Goal: Find specific page/section: Find specific page/section

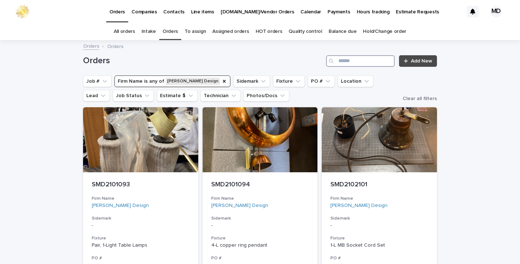
click at [355, 60] on input "Search" at bounding box center [360, 61] width 69 height 12
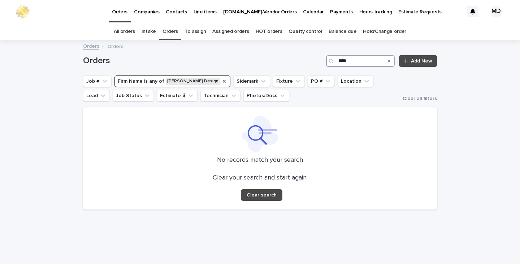
type input "****"
click at [222, 80] on icon "Firm Name" at bounding box center [225, 81] width 6 height 6
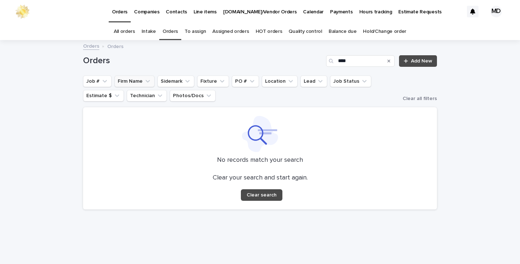
click at [236, 66] on h1 "Orders" at bounding box center [203, 61] width 240 height 10
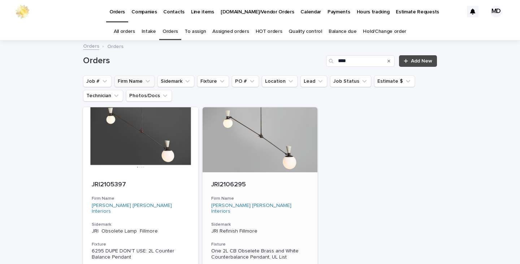
click at [228, 182] on p "JRI2106295" at bounding box center [260, 185] width 98 height 8
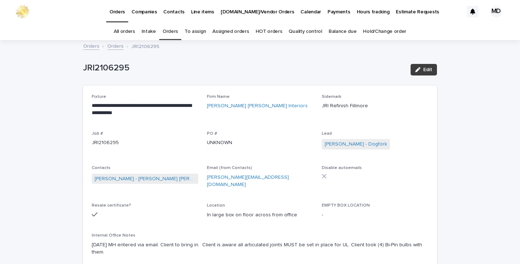
click at [429, 70] on span "Edit" at bounding box center [428, 69] width 9 height 5
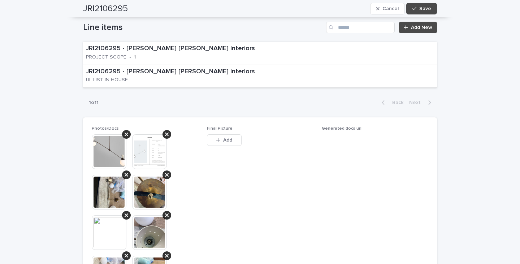
scroll to position [578, 0]
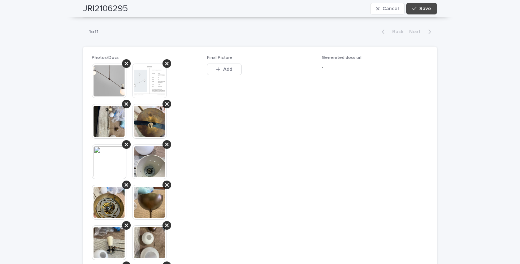
click at [146, 70] on img at bounding box center [149, 81] width 35 height 35
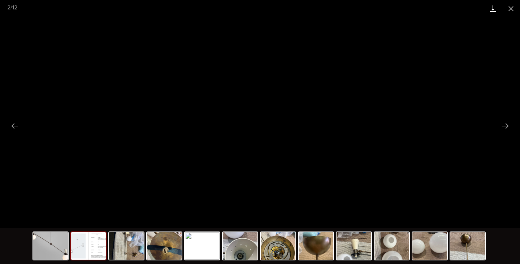
click at [495, 9] on link "Download" at bounding box center [493, 8] width 18 height 17
click at [507, 9] on button "Close gallery" at bounding box center [511, 8] width 18 height 17
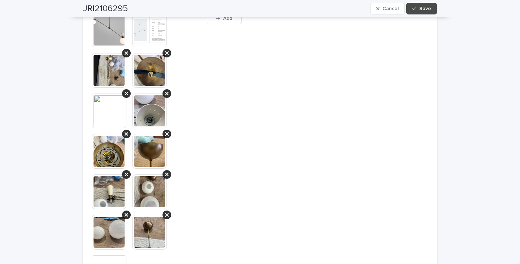
scroll to position [687, 0]
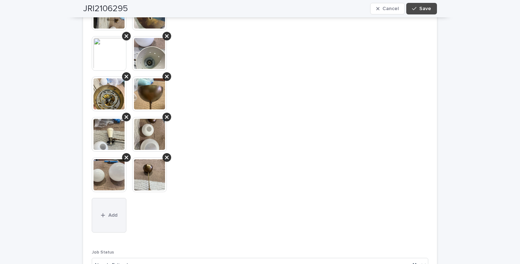
click at [111, 213] on span "Add" at bounding box center [112, 215] width 9 height 5
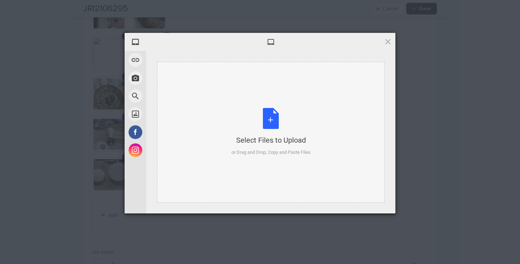
click at [265, 120] on div "Select Files to Upload or Drag and Drop, Copy and Paste Files" at bounding box center [271, 132] width 79 height 48
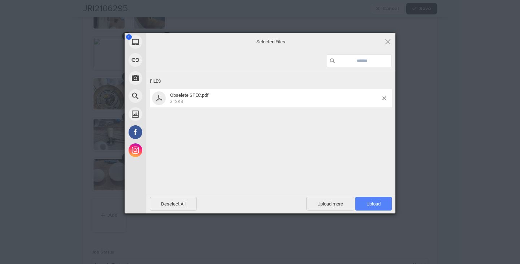
click at [369, 207] on span "Upload 1" at bounding box center [374, 204] width 37 height 14
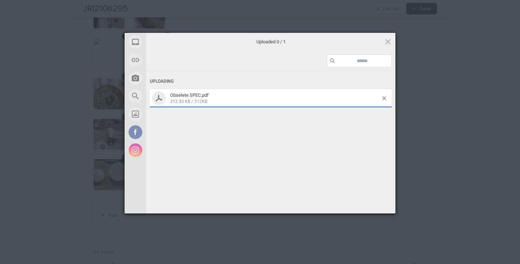
scroll to position [707, 0]
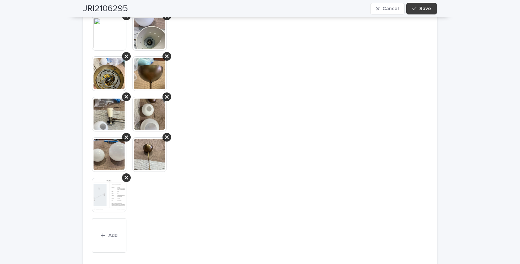
click at [427, 7] on span "Save" at bounding box center [426, 8] width 12 height 5
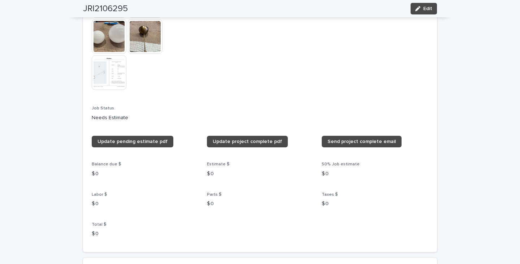
scroll to position [589, 0]
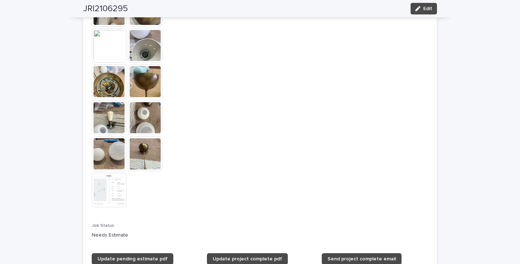
drag, startPoint x: 421, startPoint y: 9, endPoint x: 362, endPoint y: 26, distance: 61.7
click at [424, 9] on span "Edit" at bounding box center [428, 8] width 9 height 5
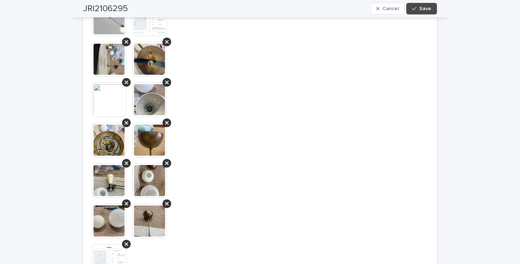
scroll to position [614, 0]
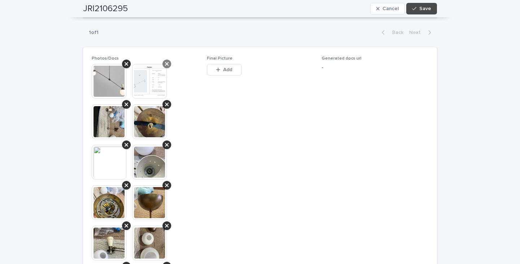
click at [165, 61] on icon at bounding box center [167, 64] width 4 height 6
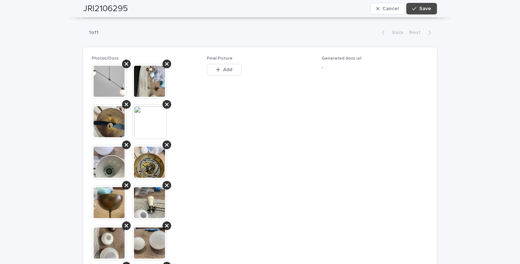
click at [110, 72] on img at bounding box center [109, 81] width 35 height 35
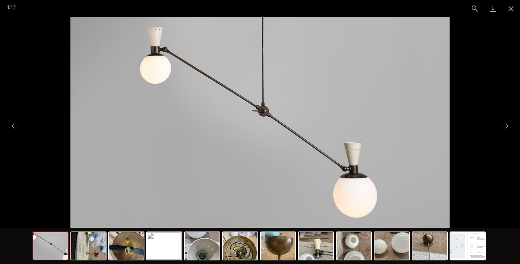
scroll to position [0, 0]
drag, startPoint x: 513, startPoint y: 6, endPoint x: 497, endPoint y: 8, distance: 16.4
click at [510, 8] on button "Close gallery" at bounding box center [511, 8] width 18 height 17
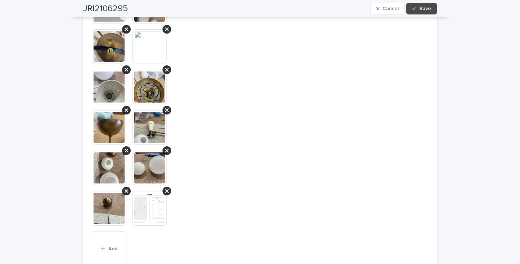
scroll to position [759, 0]
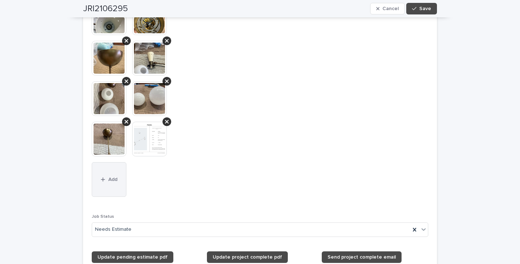
click at [102, 163] on button "Add" at bounding box center [109, 179] width 35 height 35
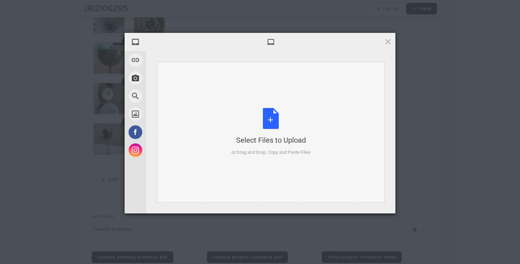
click at [277, 108] on div "Select Files to Upload or Drag and Drop, Copy and Paste Files" at bounding box center [271, 132] width 228 height 141
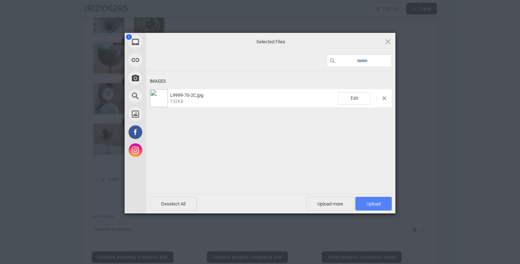
click at [375, 206] on span "Upload 1" at bounding box center [374, 203] width 14 height 5
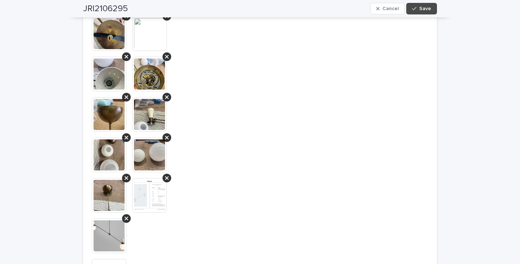
scroll to position [598, 0]
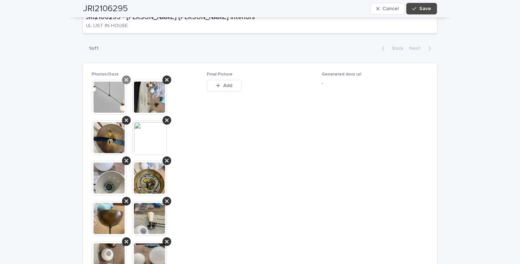
click at [126, 76] on div at bounding box center [126, 80] width 9 height 9
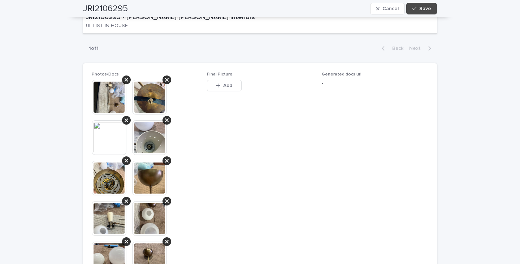
drag, startPoint x: 391, startPoint y: 142, endPoint x: 390, endPoint y: 139, distance: 3.7
click at [391, 141] on span "Generated docs url -" at bounding box center [375, 219] width 107 height 294
click at [411, 10] on button "Save" at bounding box center [422, 9] width 31 height 12
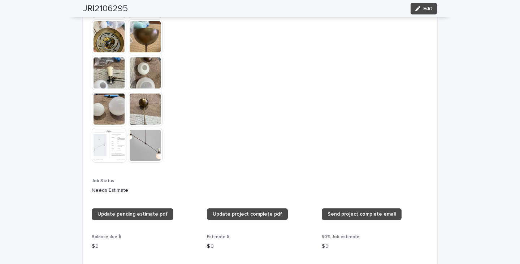
scroll to position [464, 0]
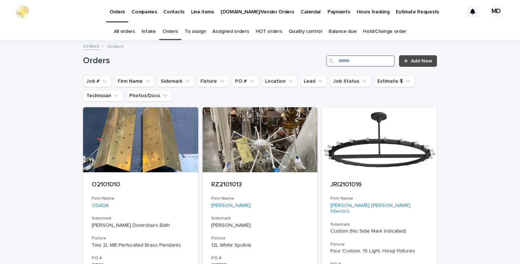
click at [356, 61] on input "Search" at bounding box center [360, 61] width 69 height 12
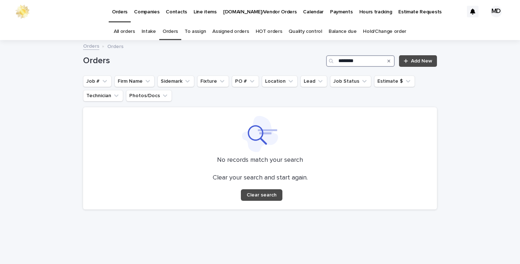
click at [354, 61] on input "********" at bounding box center [360, 61] width 69 height 12
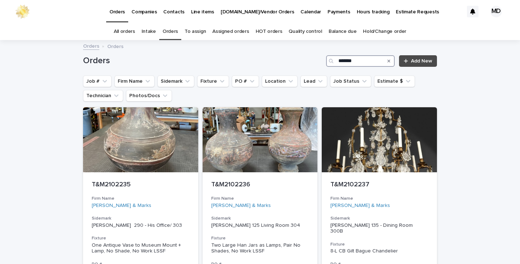
click at [369, 61] on input "*******" at bounding box center [360, 61] width 69 height 12
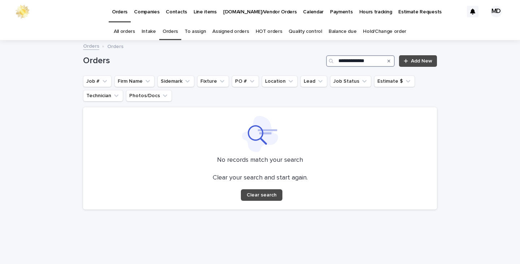
click at [362, 61] on input "**********" at bounding box center [360, 61] width 69 height 12
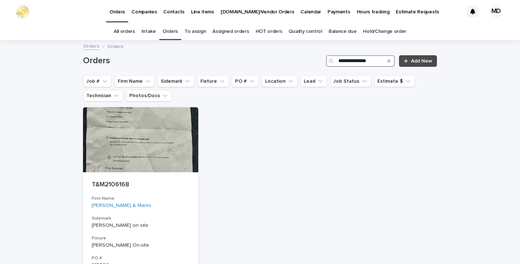
type input "**********"
drag, startPoint x: 386, startPoint y: 59, endPoint x: 176, endPoint y: 86, distance: 211.7
click at [388, 59] on icon "Search" at bounding box center [389, 61] width 3 height 4
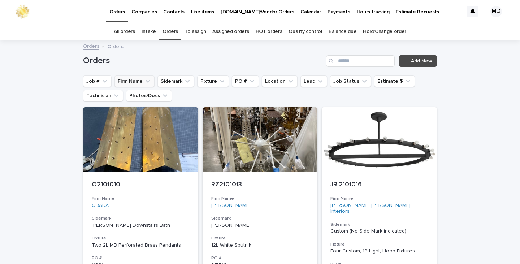
click at [129, 79] on button "Firm Name" at bounding box center [135, 82] width 40 height 12
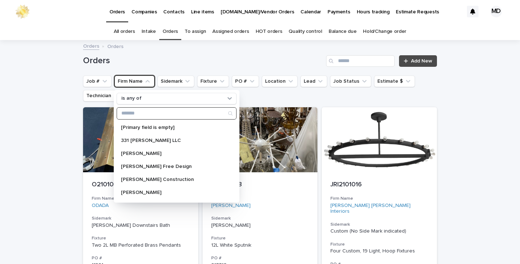
click at [155, 112] on input "Search" at bounding box center [176, 114] width 119 height 12
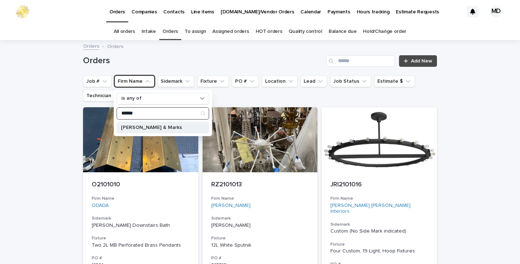
type input "******"
click at [143, 128] on p "[PERSON_NAME] & Marks" at bounding box center [159, 127] width 77 height 5
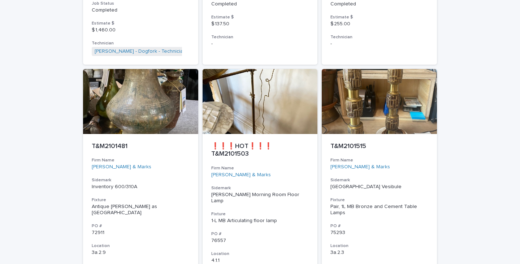
scroll to position [3292, 0]
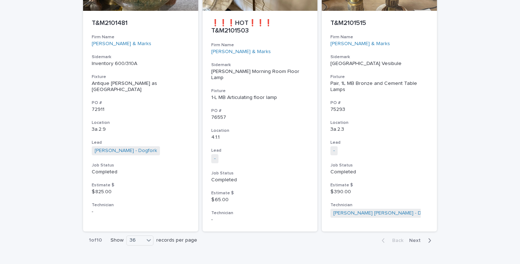
click at [415, 238] on span "Next" at bounding box center [417, 240] width 16 height 5
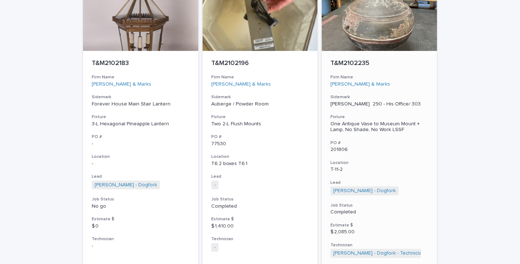
click at [415, 221] on div "T&M2102235 Firm Name Tucker & Marks Sidemark PAUL SY 290 - His Office/ 303 Fixt…" at bounding box center [379, 159] width 115 height 216
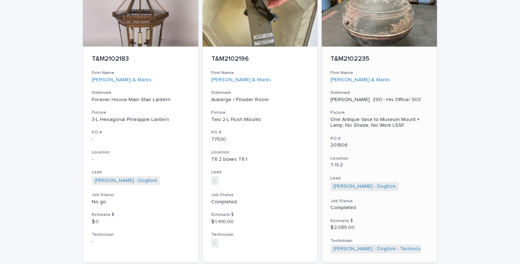
scroll to position [3331, 0]
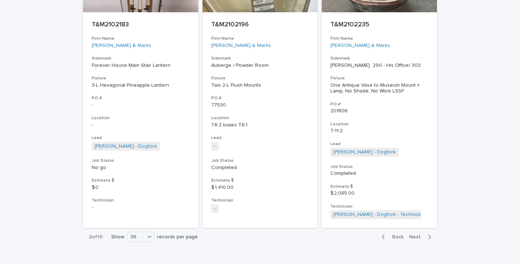
click at [428, 234] on icon "button" at bounding box center [429, 237] width 3 height 7
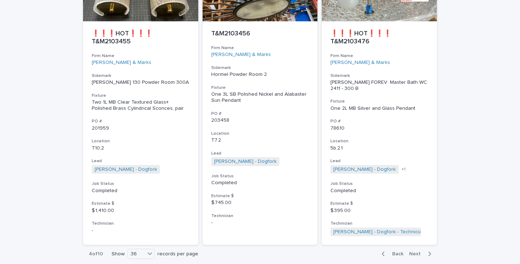
scroll to position [3386, 0]
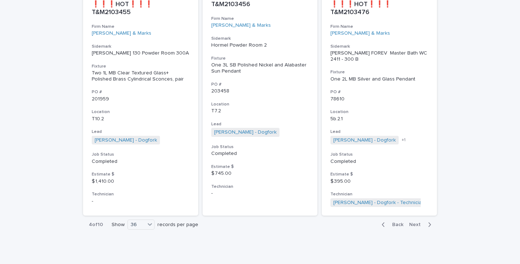
click at [428, 222] on icon "button" at bounding box center [429, 225] width 3 height 7
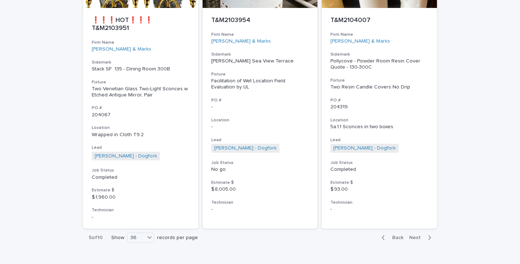
scroll to position [3368, 0]
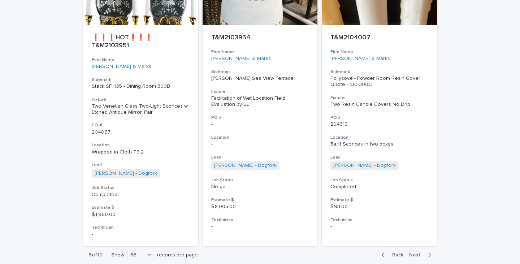
click at [429, 253] on icon "button" at bounding box center [430, 255] width 3 height 4
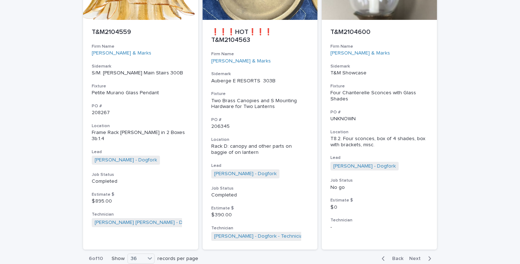
click at [429, 257] on icon "button" at bounding box center [430, 259] width 3 height 4
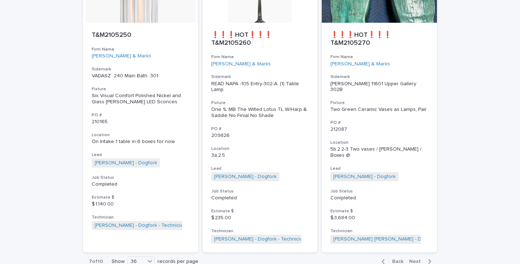
click at [428, 258] on icon "button" at bounding box center [429, 261] width 3 height 7
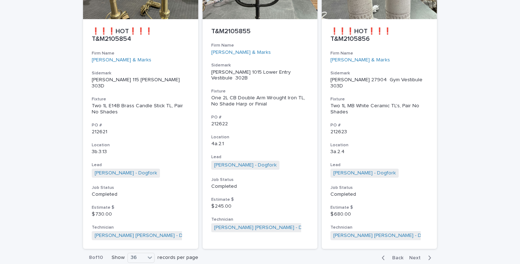
click at [429, 256] on icon "button" at bounding box center [430, 258] width 3 height 4
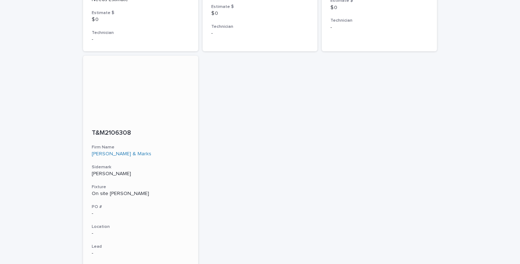
scroll to position [1794, 0]
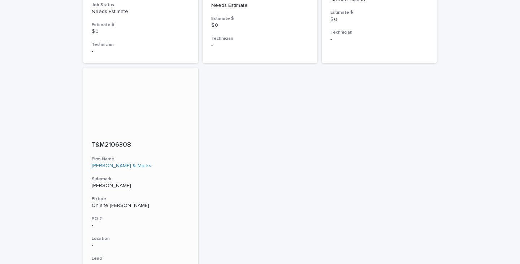
click at [110, 203] on div "On site Paul SY" at bounding box center [141, 206] width 98 height 6
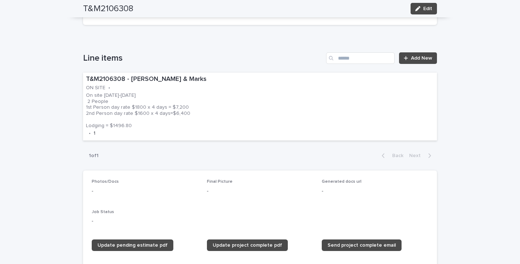
scroll to position [361, 0]
